Goal: Check status: Check status

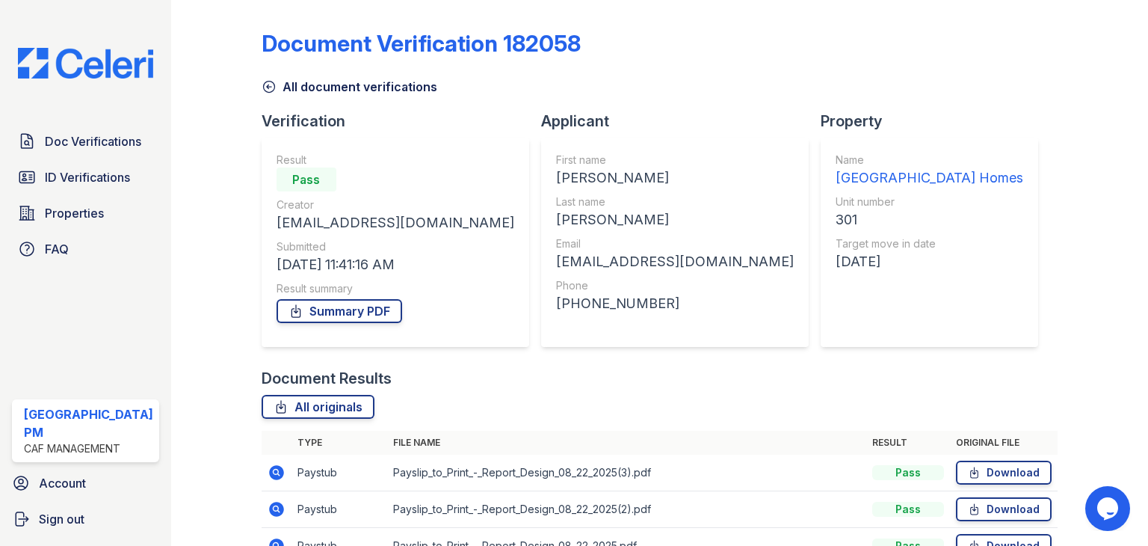
scroll to position [230, 0]
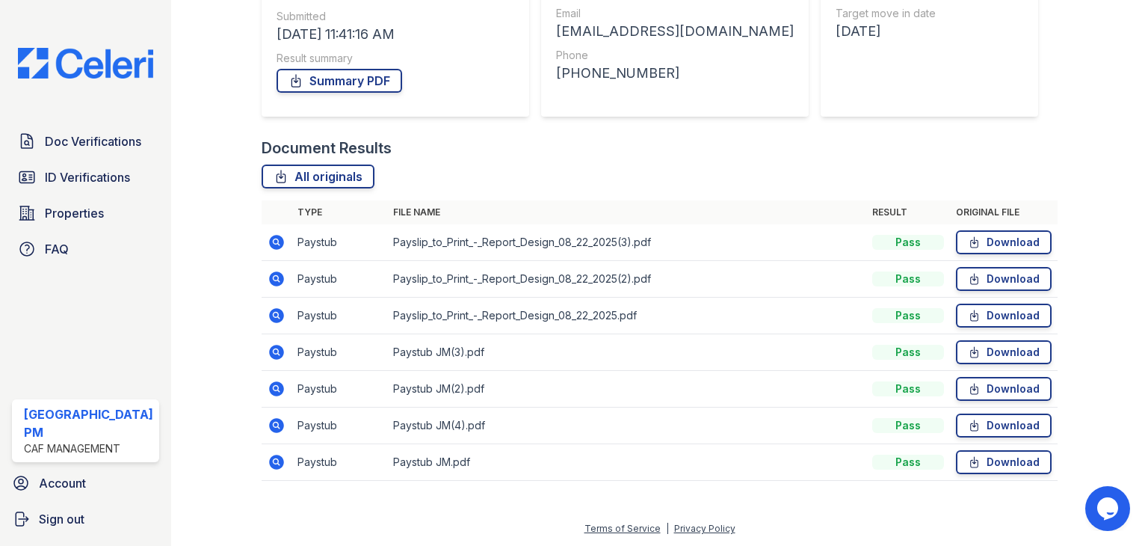
click at [221, 102] on div at bounding box center [228, 136] width 67 height 720
click at [1077, 58] on div at bounding box center [1091, 136] width 67 height 720
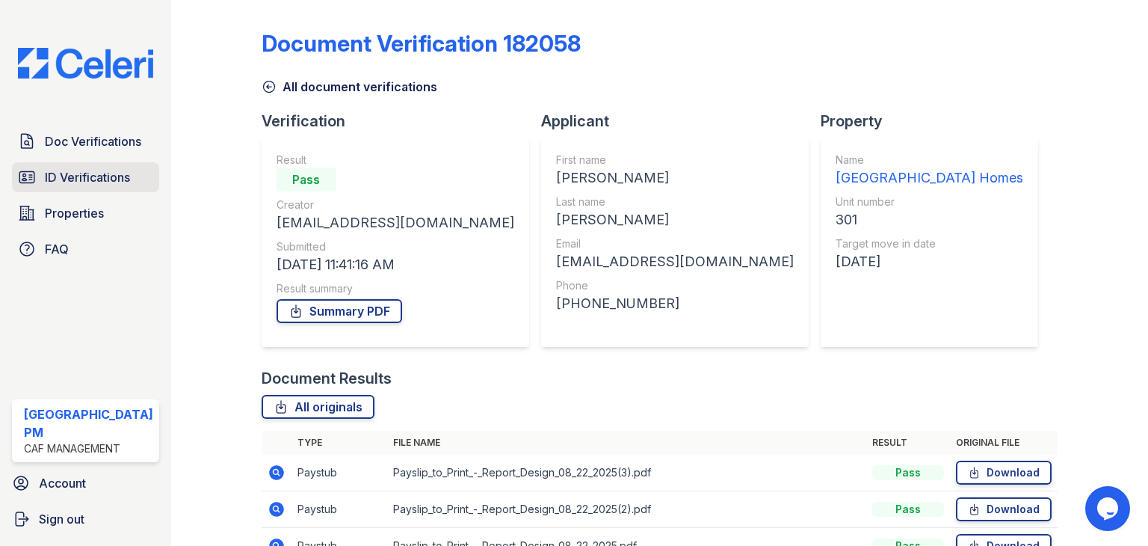
click at [54, 169] on span "ID Verifications" at bounding box center [87, 177] width 85 height 18
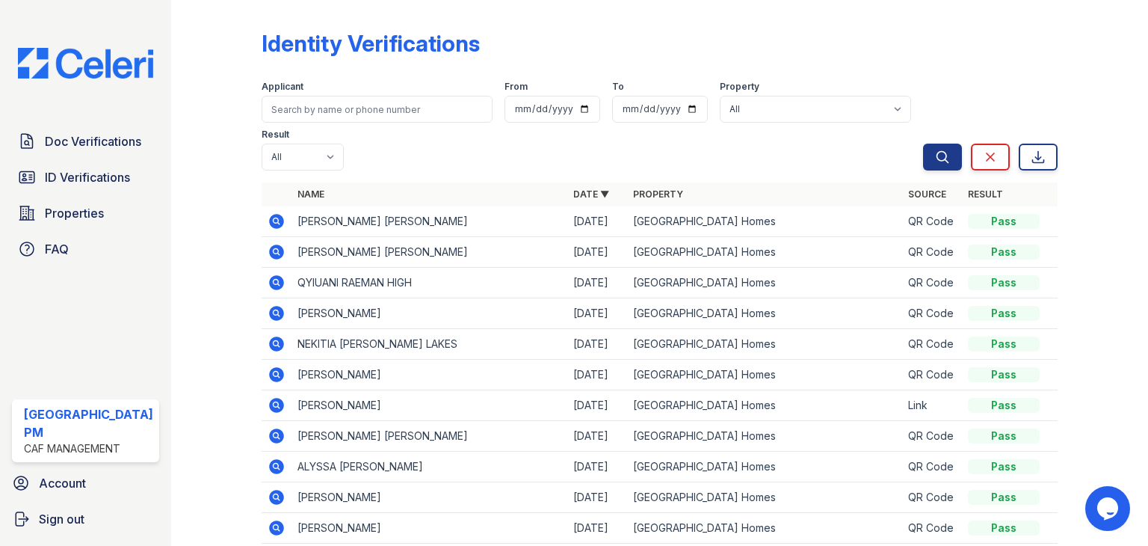
click at [269, 223] on icon at bounding box center [277, 221] width 18 height 18
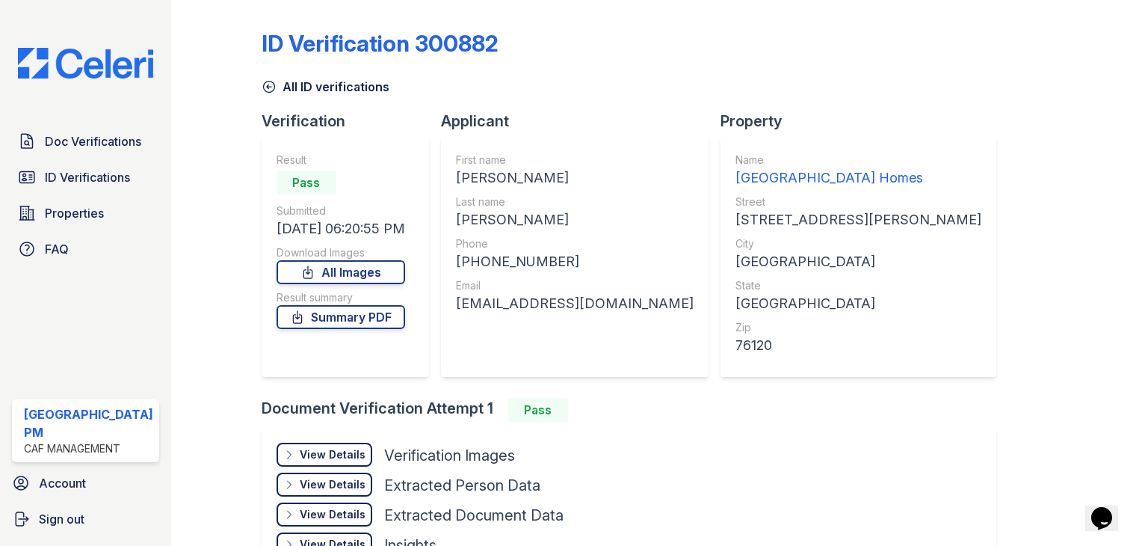
click at [454, 168] on div "First name [PERSON_NAME] Last name [PERSON_NAME] Phone [PHONE_NUMBER] Email [EM…" at bounding box center [575, 257] width 268 height 239
drag, startPoint x: 449, startPoint y: 309, endPoint x: 643, endPoint y: 311, distance: 193.7
click at [643, 311] on div "First name [PERSON_NAME] Last name [PERSON_NAME] Phone [PHONE_NUMBER] Email [EM…" at bounding box center [575, 257] width 268 height 239
copy div "[EMAIL_ADDRESS][DOMAIN_NAME]"
drag, startPoint x: 464, startPoint y: 259, endPoint x: 556, endPoint y: 250, distance: 93.1
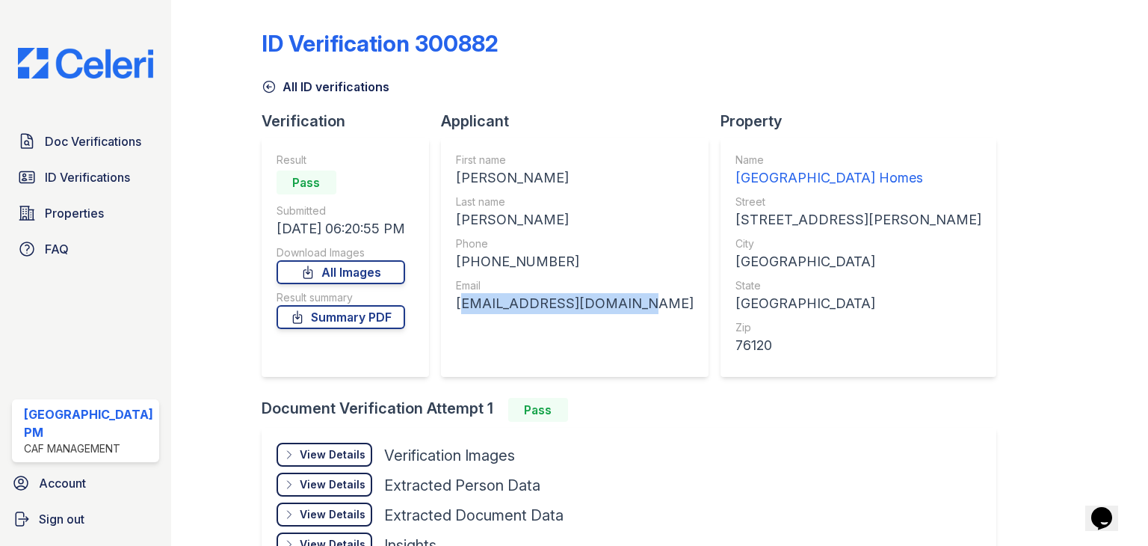
click at [556, 250] on div "Phone [PHONE_NUMBER]" at bounding box center [575, 254] width 238 height 36
click at [556, 250] on div "Phone" at bounding box center [575, 243] width 238 height 15
drag, startPoint x: 556, startPoint y: 250, endPoint x: 566, endPoint y: 266, distance: 19.1
click at [566, 266] on div "Phone [PHONE_NUMBER]" at bounding box center [575, 254] width 238 height 36
click at [566, 266] on div "[PHONE_NUMBER]" at bounding box center [575, 261] width 238 height 21
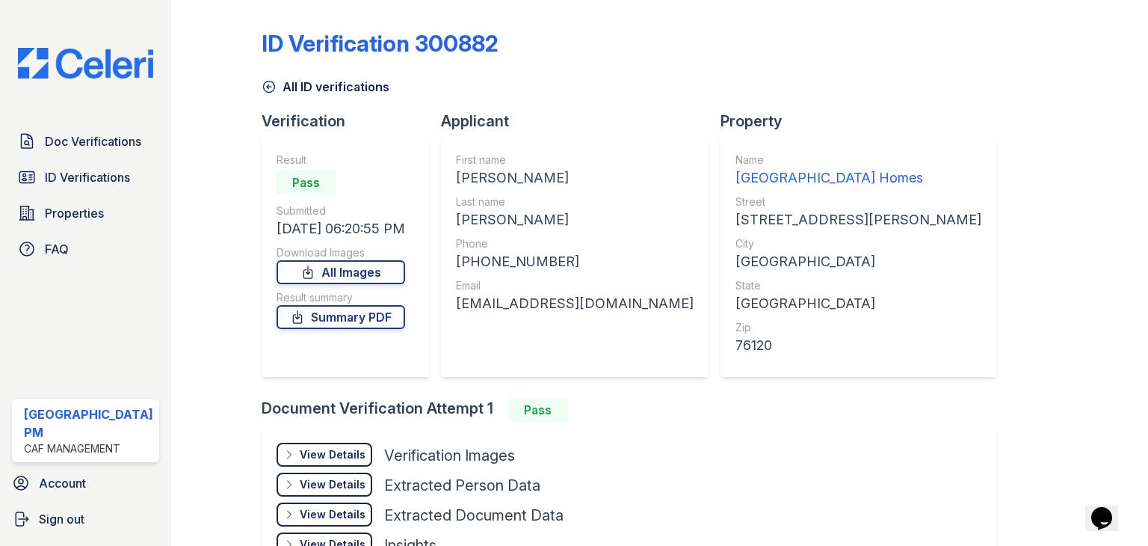
click at [541, 261] on div "[PHONE_NUMBER]" at bounding box center [575, 261] width 238 height 21
drag, startPoint x: 547, startPoint y: 258, endPoint x: 472, endPoint y: 265, distance: 75.1
click at [472, 265] on div "[PHONE_NUMBER]" at bounding box center [575, 261] width 238 height 21
copy div "6824009101"
click at [263, 87] on icon at bounding box center [268, 86] width 11 height 11
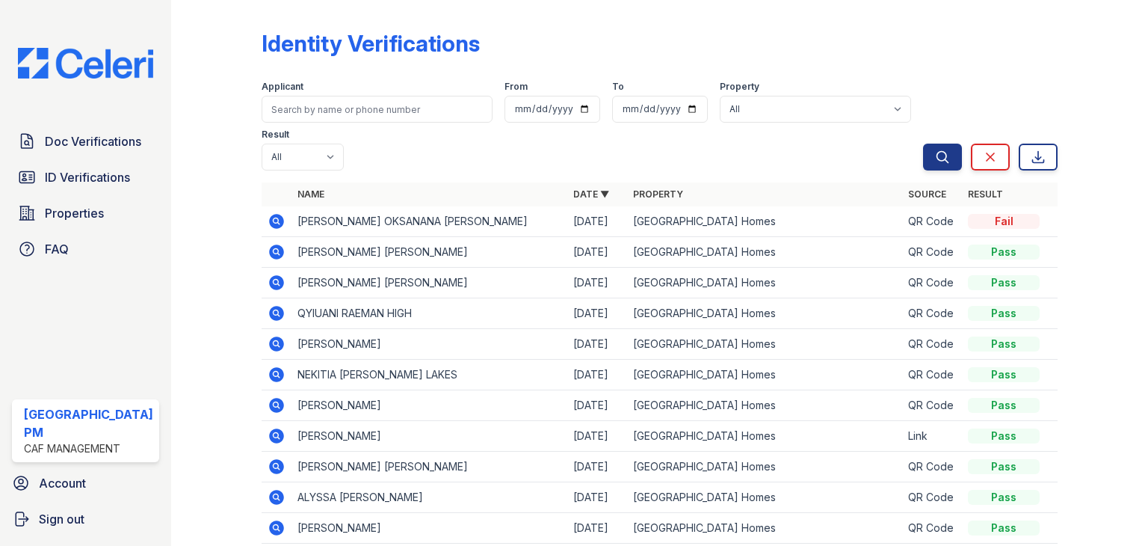
click at [269, 232] on td at bounding box center [277, 221] width 30 height 31
click at [269, 225] on icon at bounding box center [276, 221] width 15 height 15
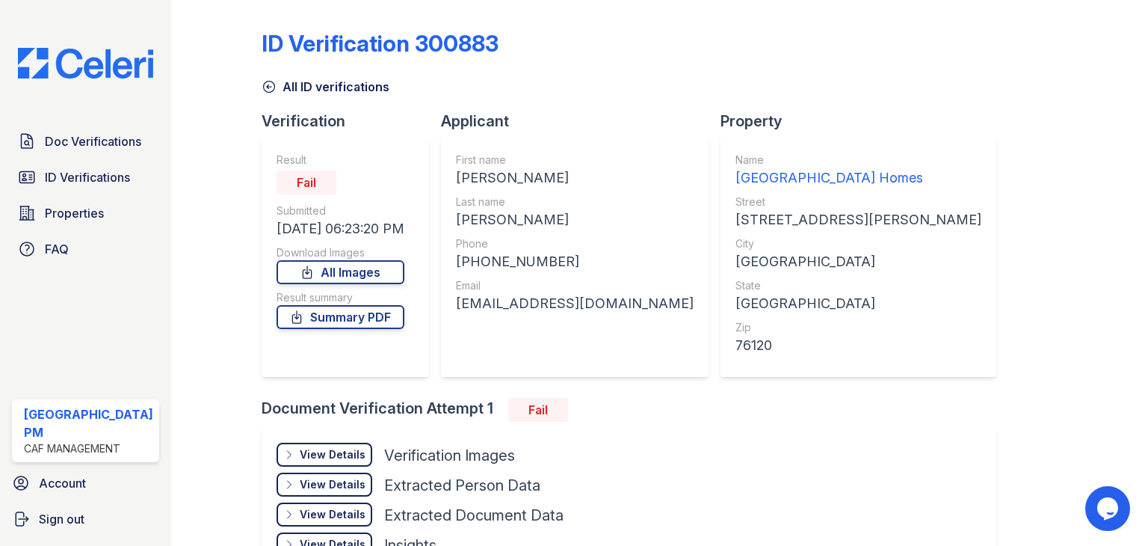
click at [310, 459] on div "View Details" at bounding box center [333, 454] width 66 height 15
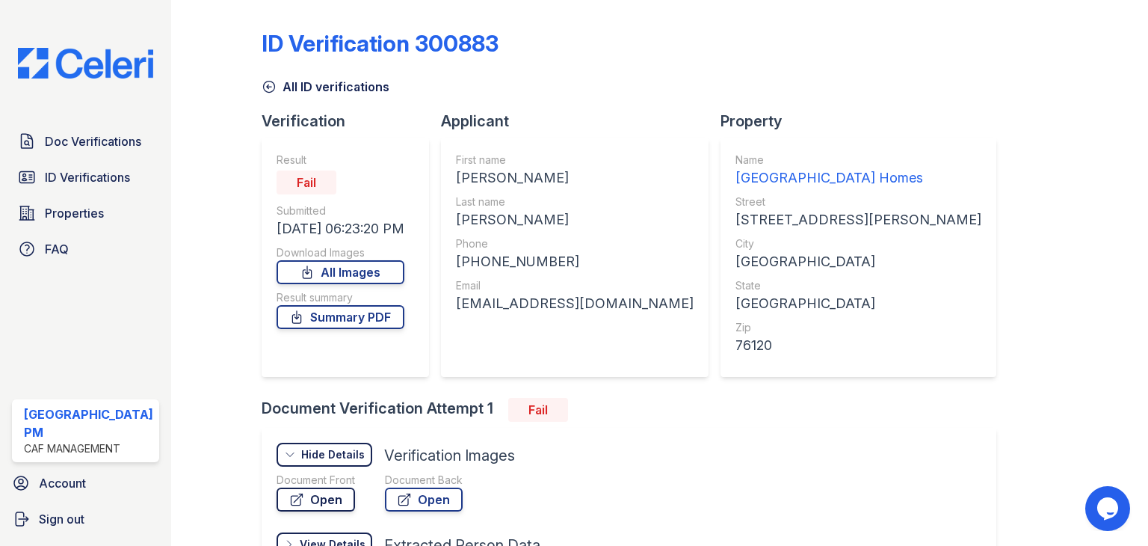
click at [315, 498] on link "Open" at bounding box center [316, 499] width 79 height 24
click at [80, 137] on span "Doc Verifications" at bounding box center [93, 141] width 96 height 18
